Goal: Navigation & Orientation: Find specific page/section

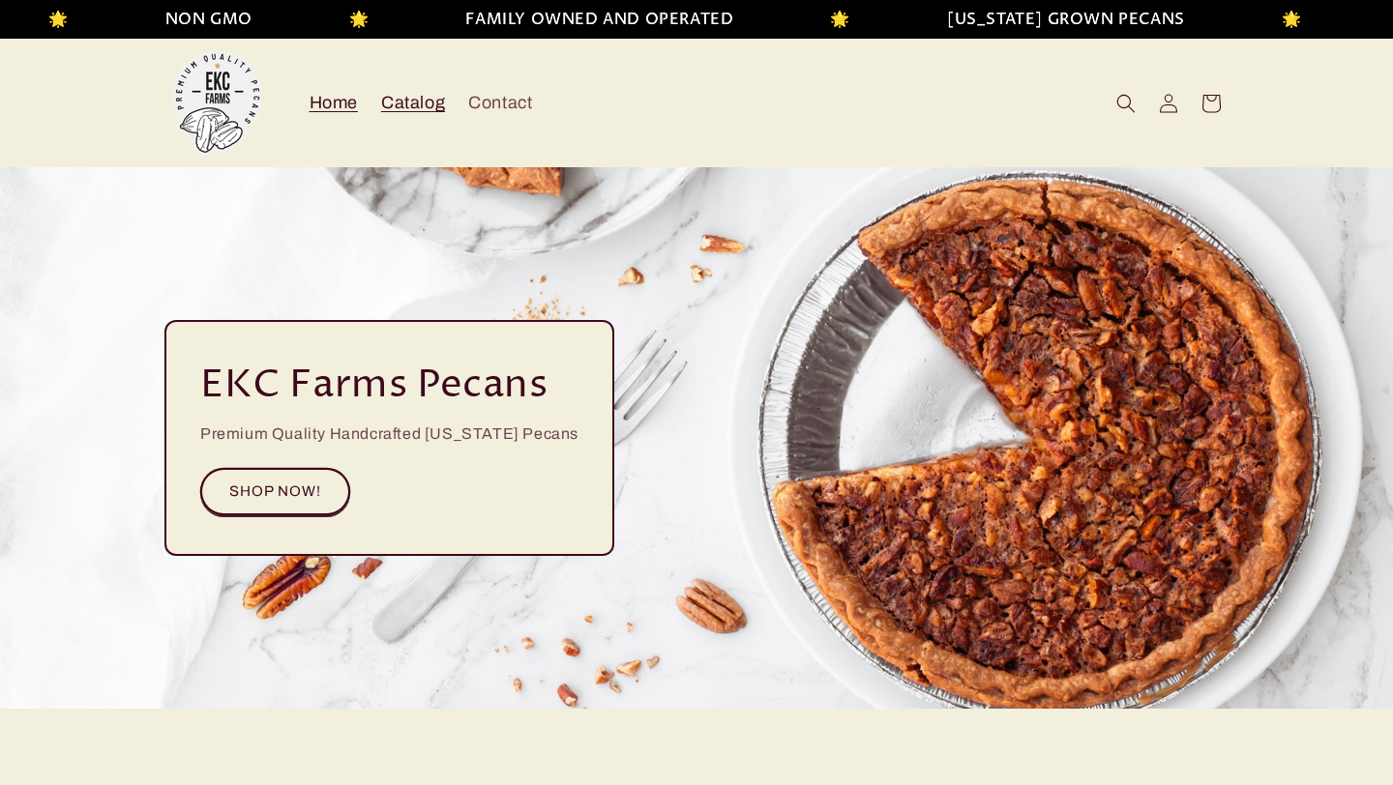
click at [402, 99] on span "Catalog" at bounding box center [413, 103] width 64 height 22
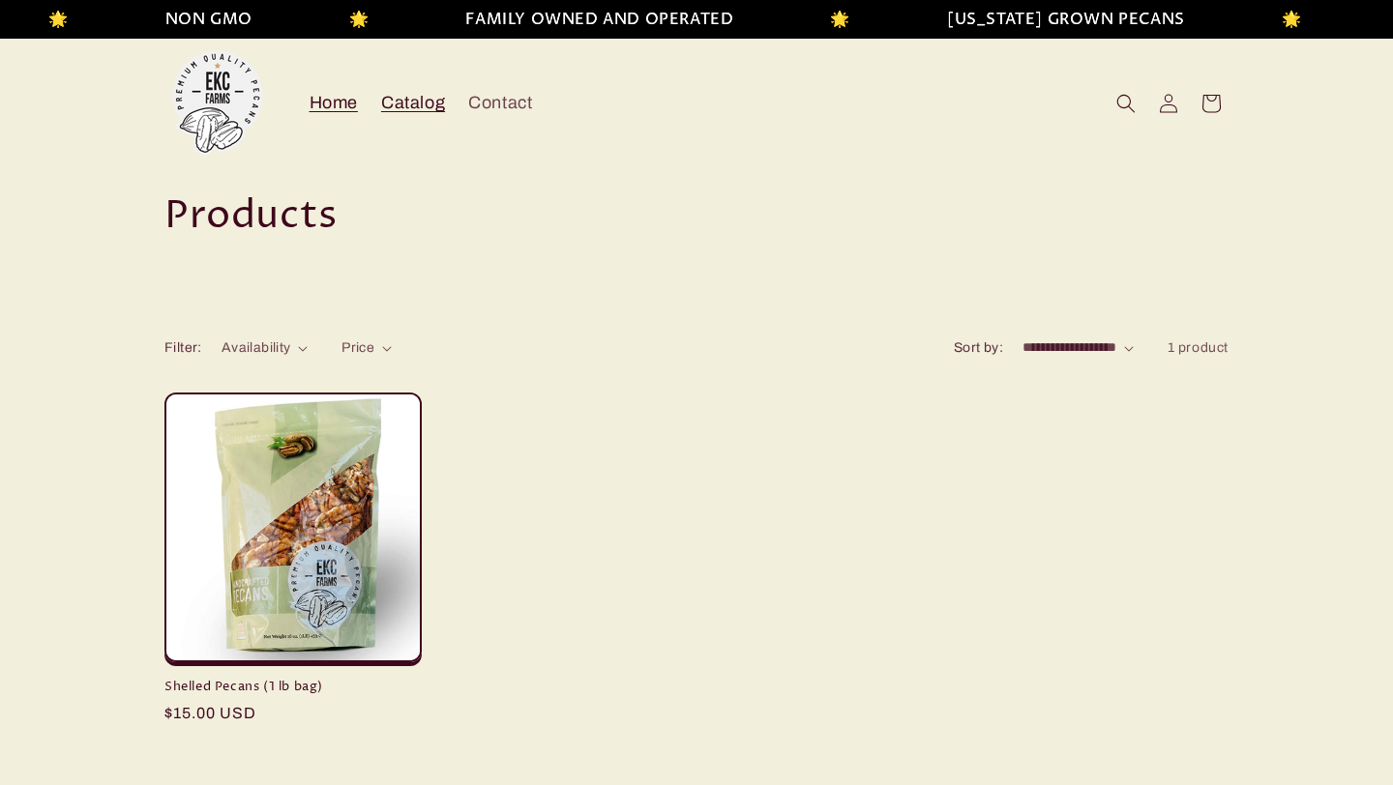
click at [337, 109] on span "Home" at bounding box center [334, 103] width 48 height 22
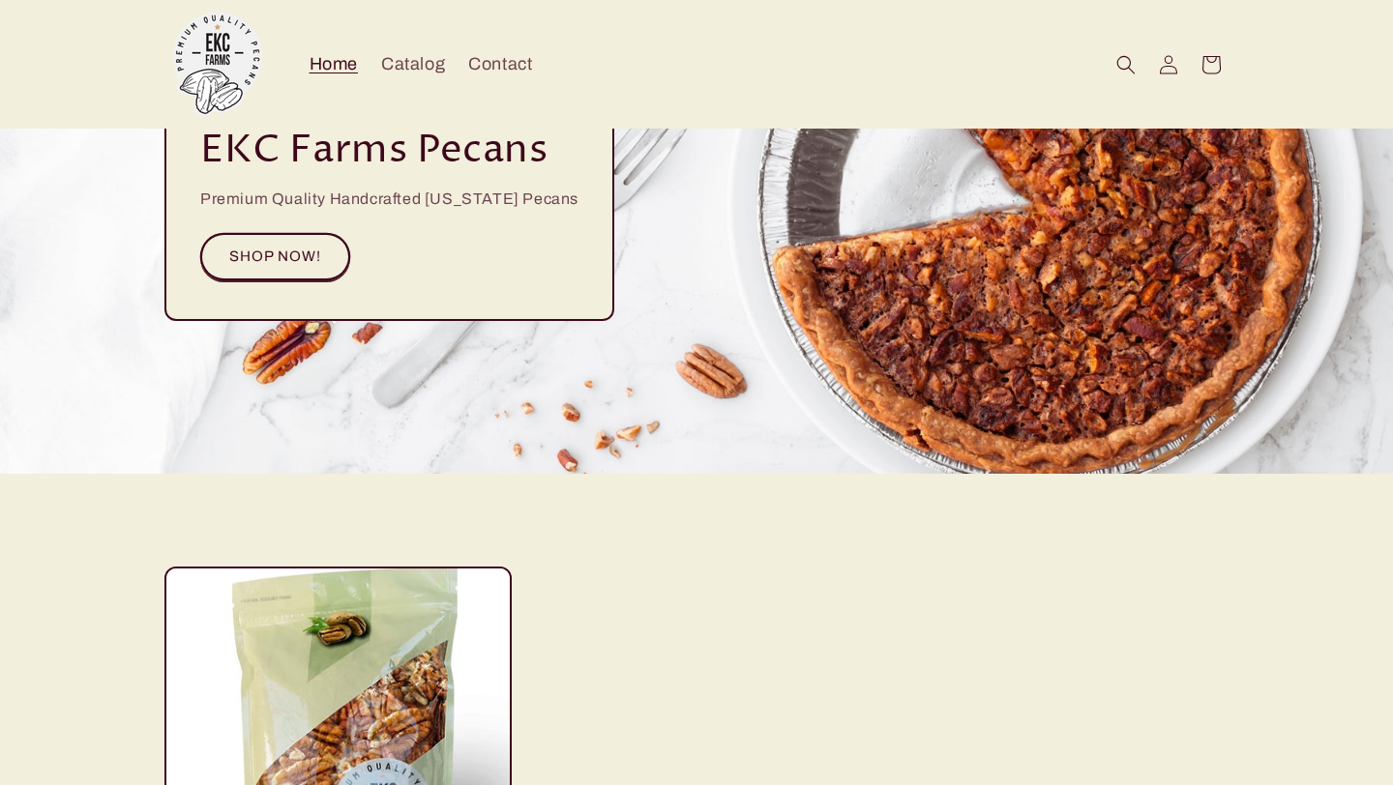
scroll to position [157, 0]
